Goal: Check status: Check status

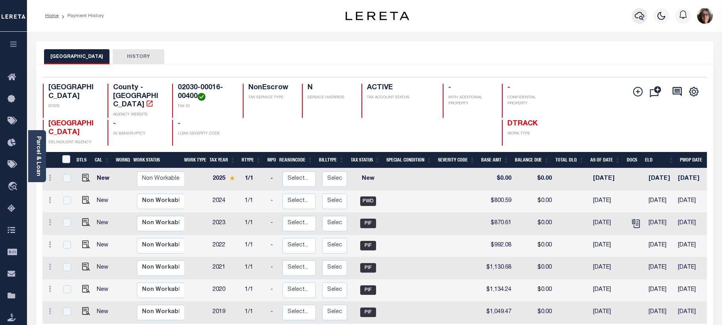
click at [639, 16] on icon "button" at bounding box center [640, 16] width 10 height 10
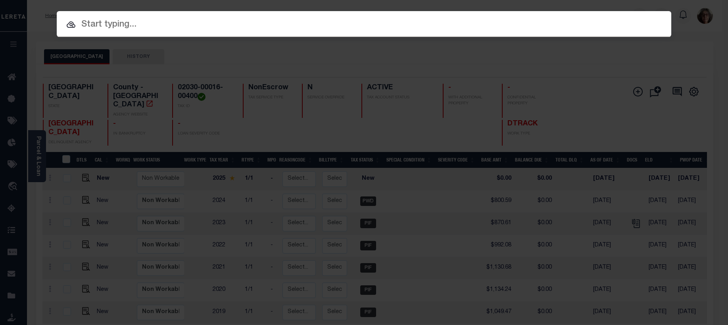
paste input "3505221481119"
type input "3505221481119"
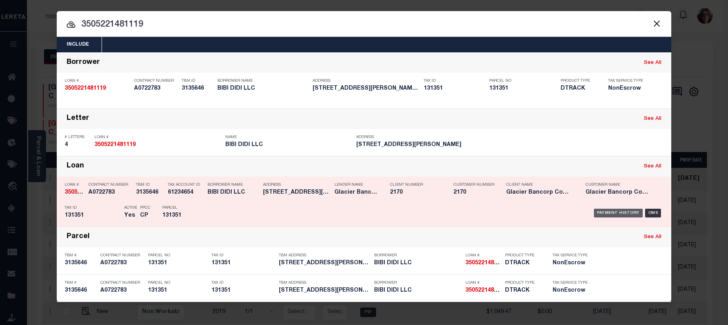
click at [608, 213] on div "Payment History" at bounding box center [618, 213] width 49 height 9
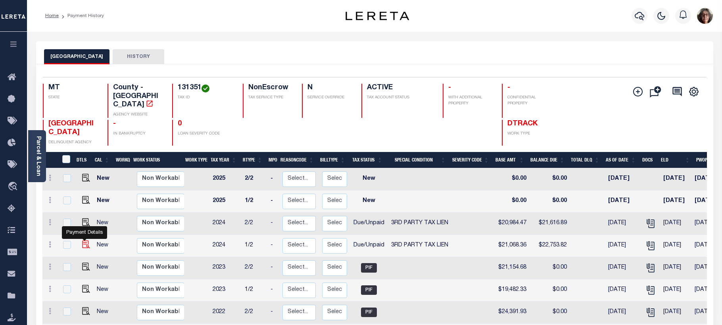
click at [85, 240] on img "" at bounding box center [86, 244] width 8 height 8
checkbox input "true"
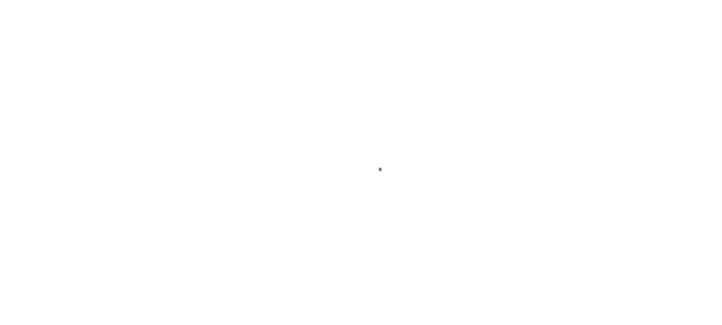
select select "DUE"
select select "20"
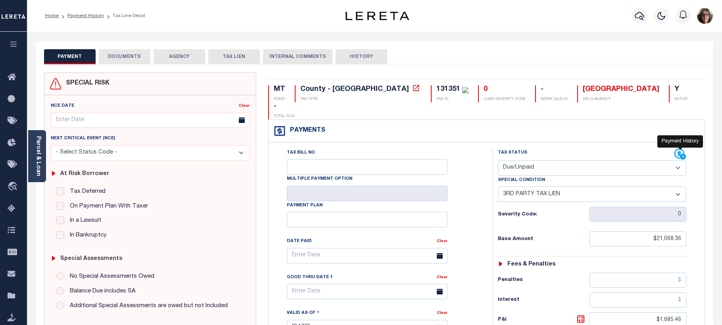
click at [677, 148] on icon at bounding box center [680, 154] width 12 height 12
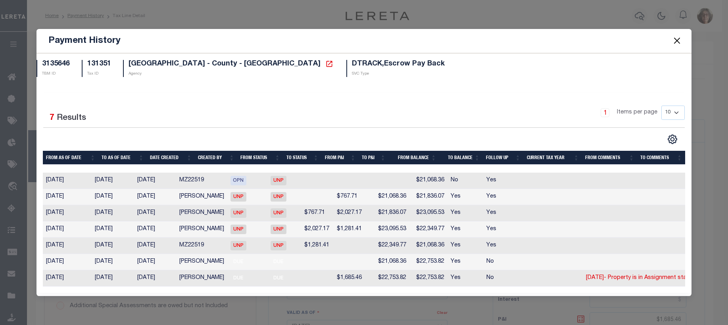
click at [679, 36] on button "Close" at bounding box center [676, 41] width 10 height 10
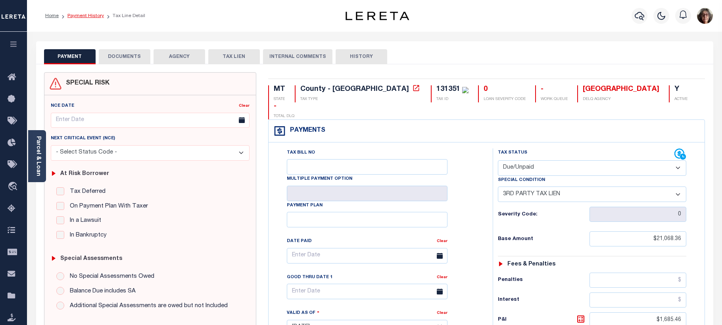
click at [81, 13] on link "Payment History" at bounding box center [85, 15] width 36 height 5
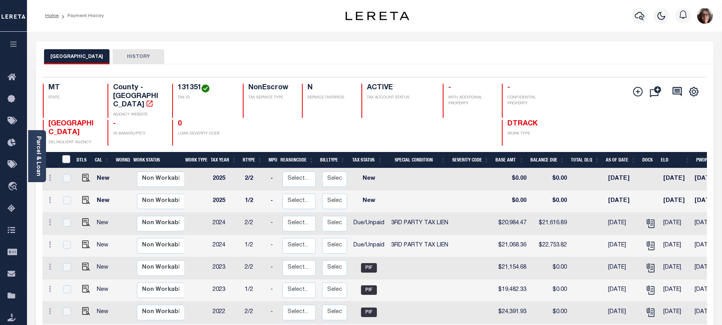
click at [36, 160] on link "Parcel & Loan" at bounding box center [38, 156] width 6 height 40
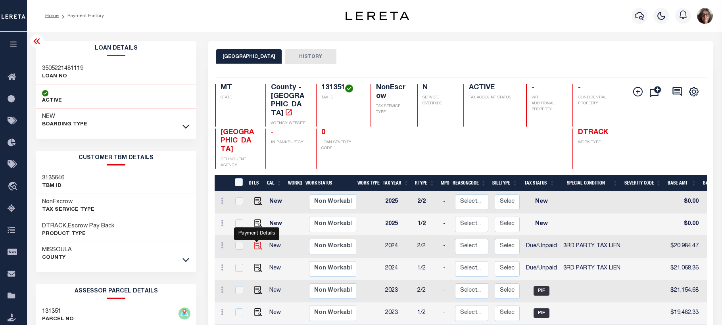
click at [255, 242] on img "" at bounding box center [258, 246] width 8 height 8
checkbox input "true"
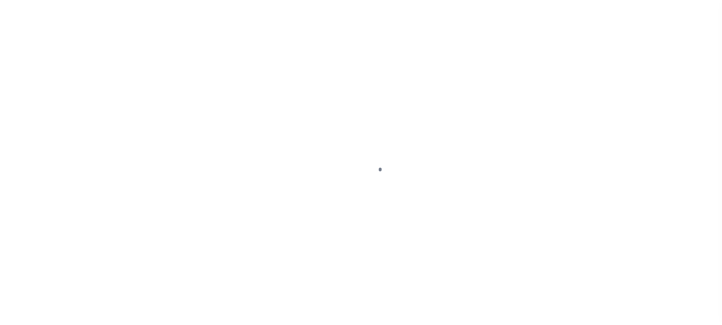
select select "DUE"
select select "20"
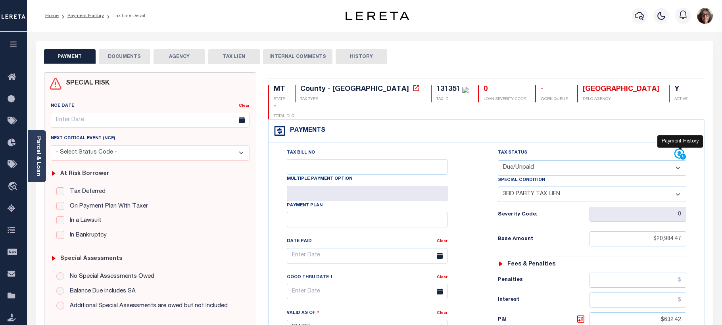
click at [677, 148] on icon at bounding box center [680, 154] width 12 height 12
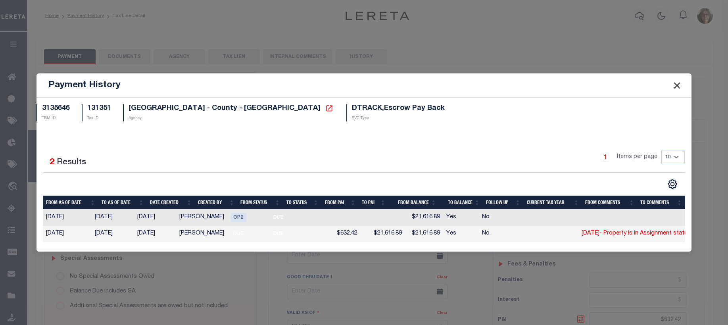
click at [686, 82] on span at bounding box center [676, 85] width 30 height 22
click at [675, 81] on button "Close" at bounding box center [676, 85] width 10 height 10
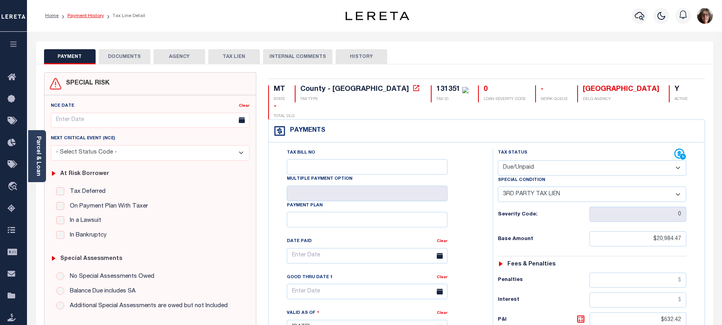
click at [87, 16] on link "Payment History" at bounding box center [85, 15] width 36 height 5
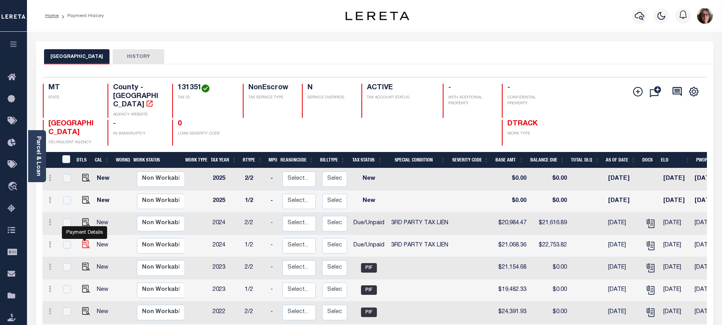
click at [83, 240] on img "" at bounding box center [86, 244] width 8 height 8
checkbox input "true"
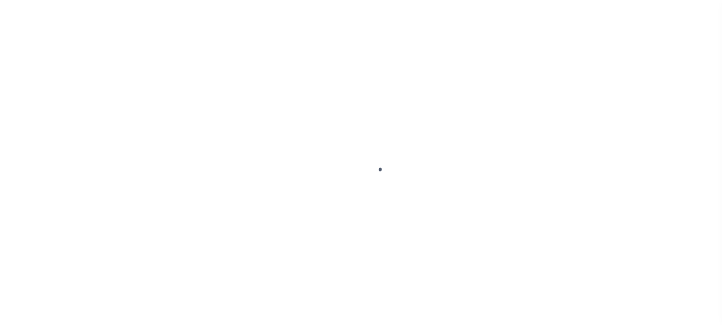
select select "DUE"
select select "20"
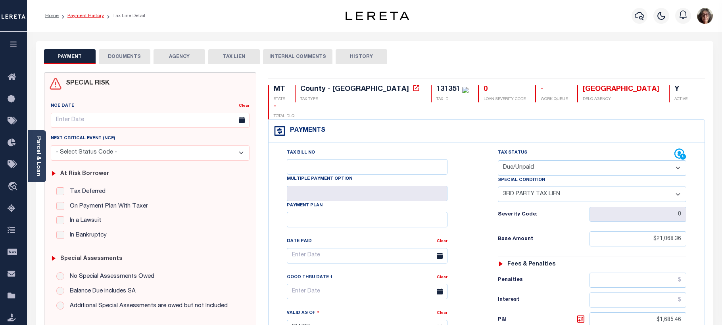
click at [88, 16] on link "Payment History" at bounding box center [85, 15] width 36 height 5
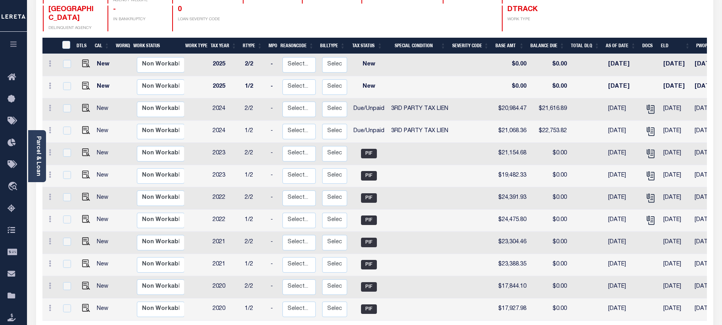
scroll to position [119, 0]
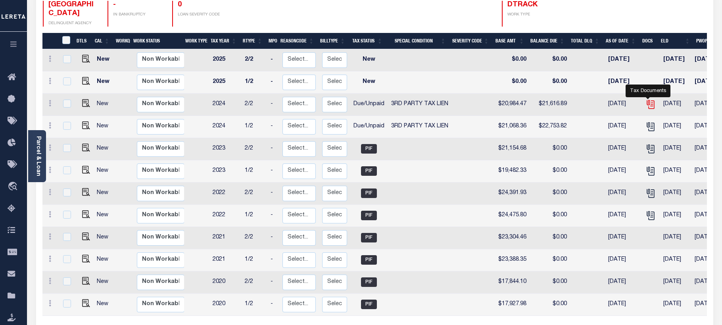
click at [645, 99] on icon "" at bounding box center [650, 104] width 10 height 10
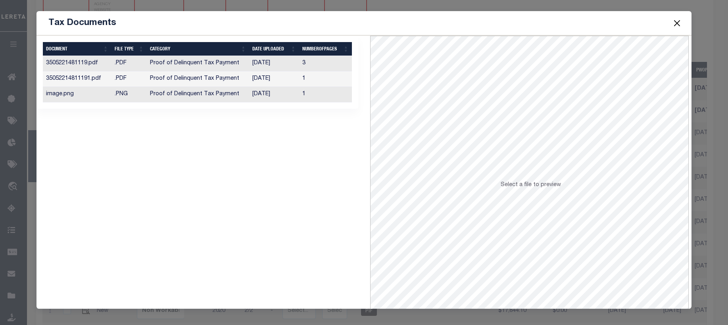
click at [258, 92] on td "[DATE]" at bounding box center [274, 94] width 50 height 15
click at [267, 63] on td "[DATE]" at bounding box center [274, 63] width 50 height 15
click at [261, 78] on td "[DATE]" at bounding box center [274, 78] width 50 height 15
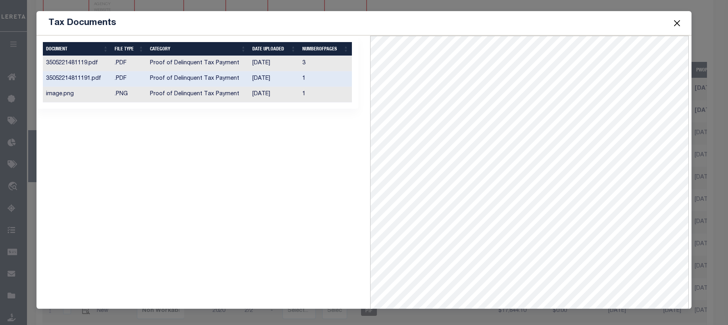
click at [265, 92] on td "[DATE]" at bounding box center [274, 94] width 50 height 15
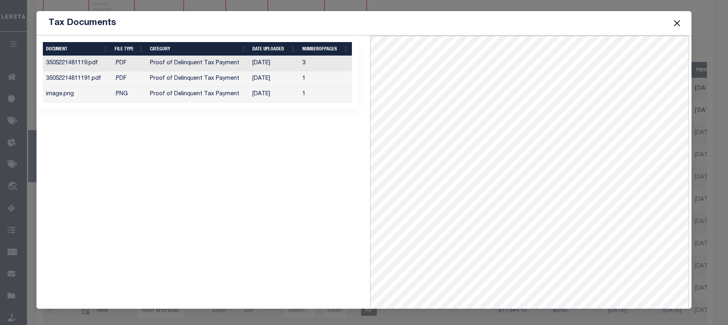
click at [679, 22] on button "Close" at bounding box center [676, 23] width 10 height 10
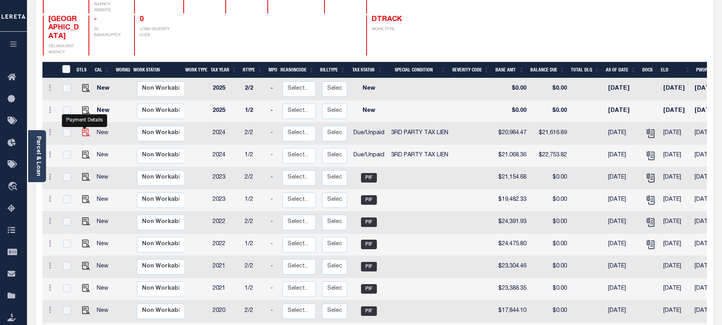
click at [83, 130] on img "" at bounding box center [86, 132] width 8 height 8
checkbox input "true"
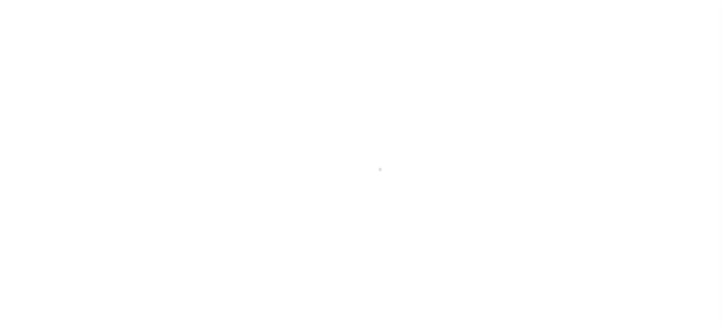
select select "DUE"
select select "20"
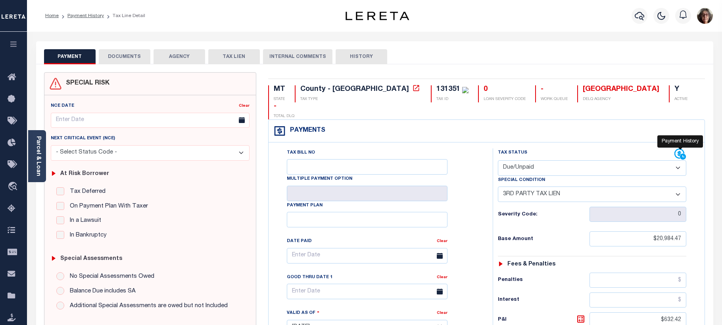
click at [678, 149] on icon at bounding box center [679, 154] width 10 height 10
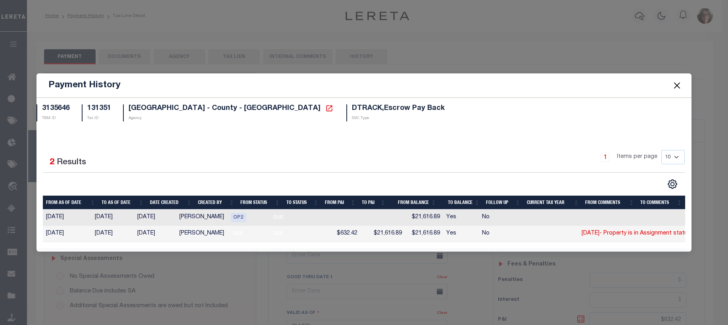
click at [674, 81] on button "Close" at bounding box center [676, 85] width 10 height 10
